Goal: Information Seeking & Learning: Learn about a topic

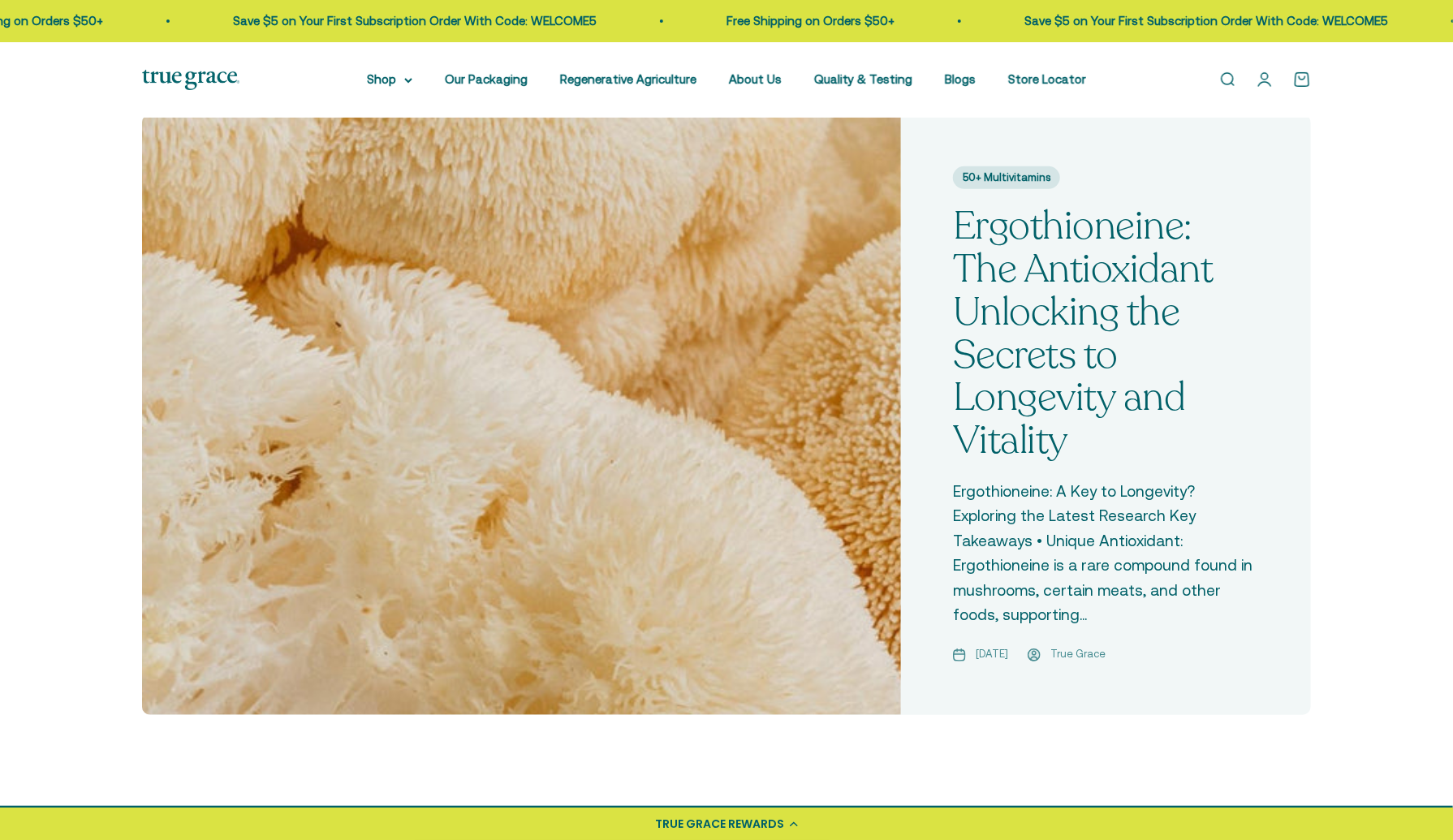
scroll to position [531, 0]
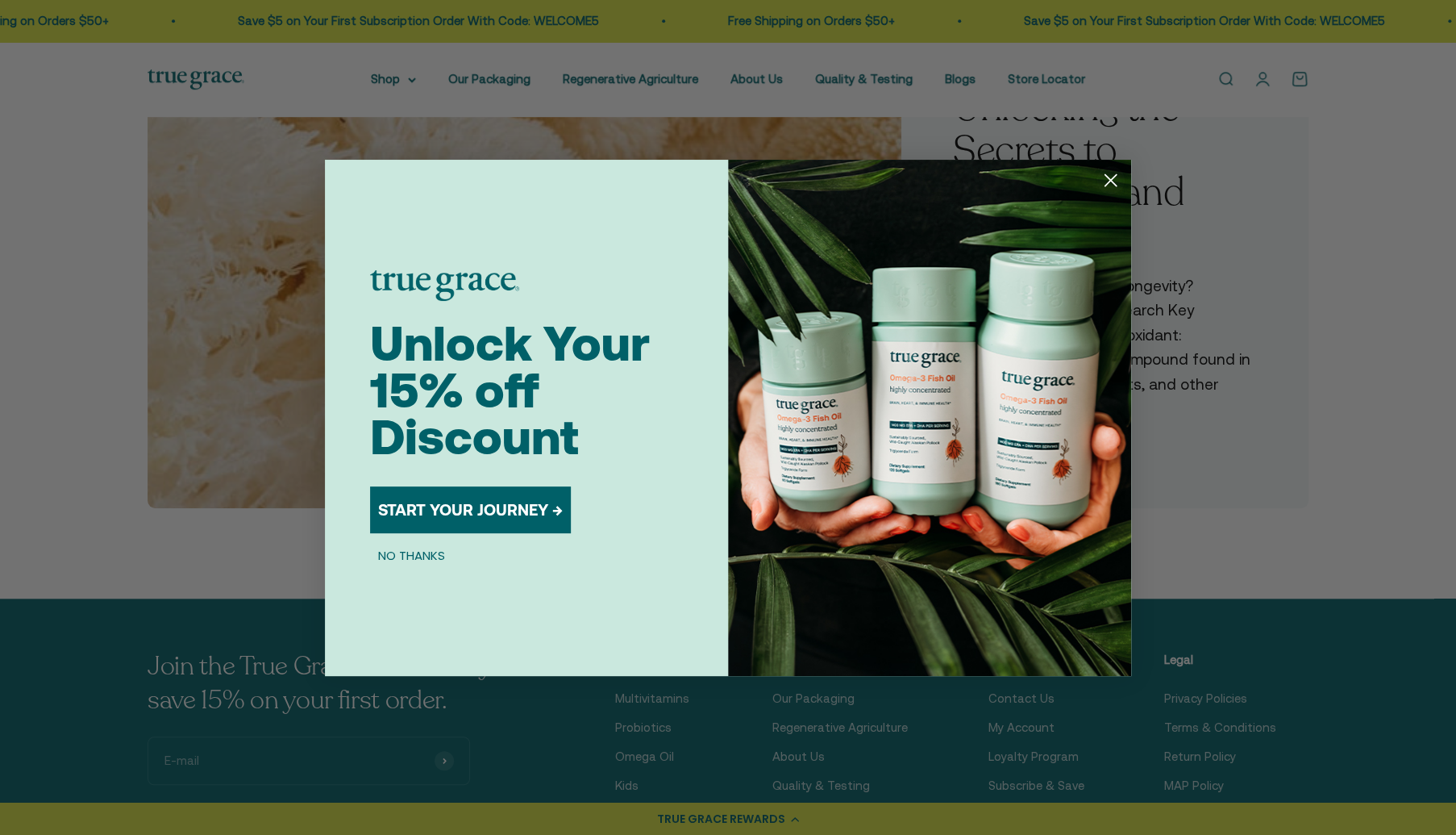
click at [1058, 200] on img "POPUP Form" at bounding box center [930, 418] width 403 height 516
click at [1108, 175] on circle "Close dialog" at bounding box center [1110, 179] width 27 height 27
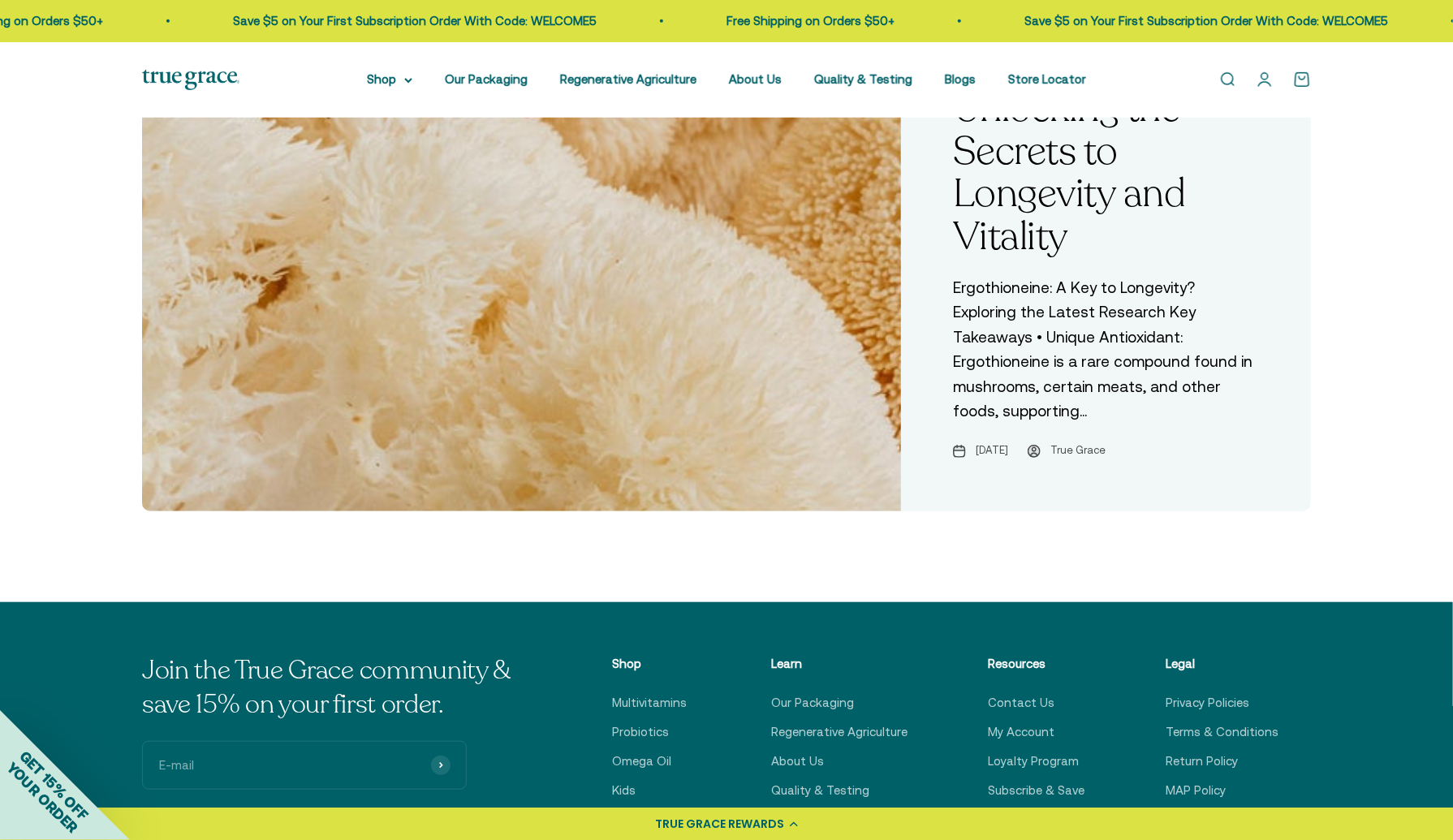
click at [1057, 192] on link "Ergothioneine: The Antioxidant Unlocking the Secrets to Longevity and Vitality" at bounding box center [1082, 129] width 260 height 267
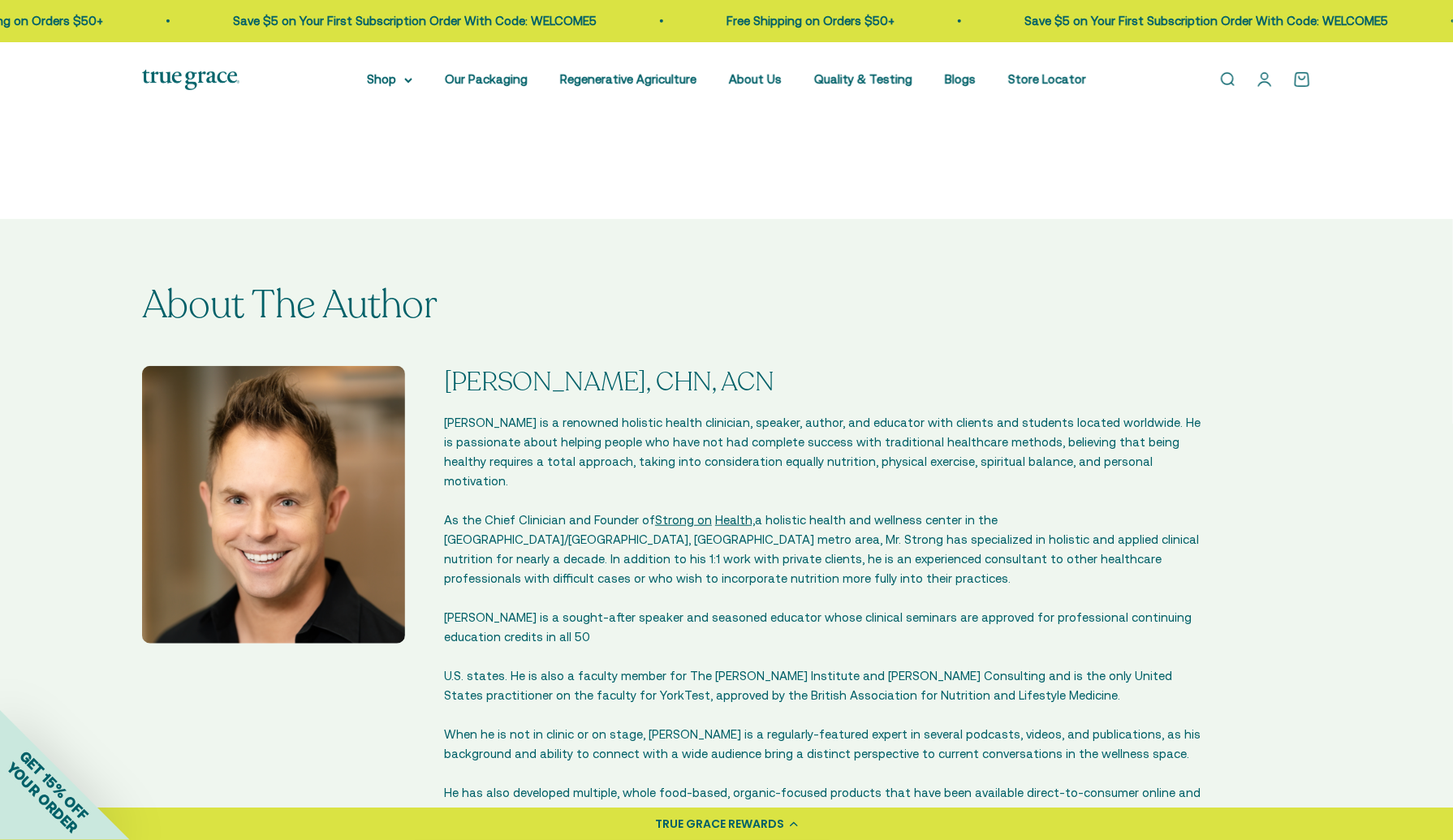
scroll to position [4113, 0]
click at [679, 513] on span "Strong on" at bounding box center [683, 519] width 57 height 14
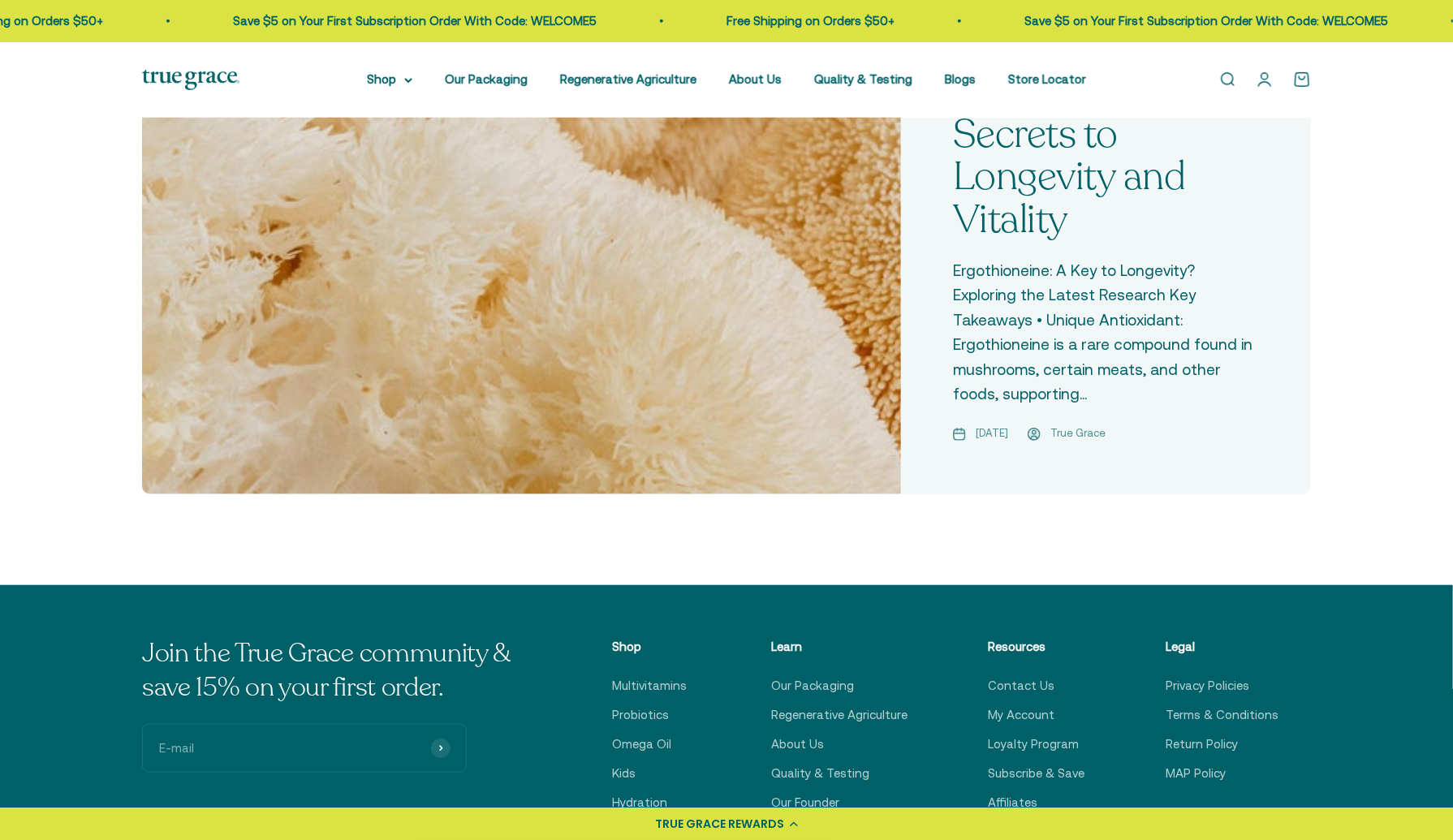
scroll to position [531, 0]
